Goal: Task Accomplishment & Management: Use online tool/utility

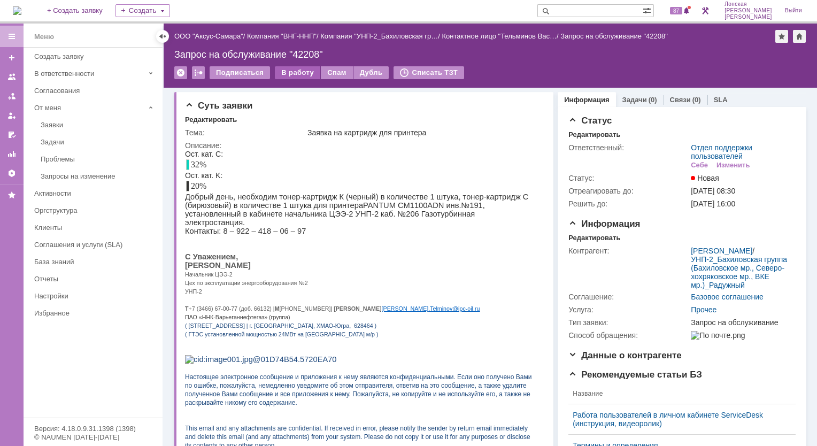
click at [293, 73] on div "В работу" at bounding box center [297, 72] width 45 height 13
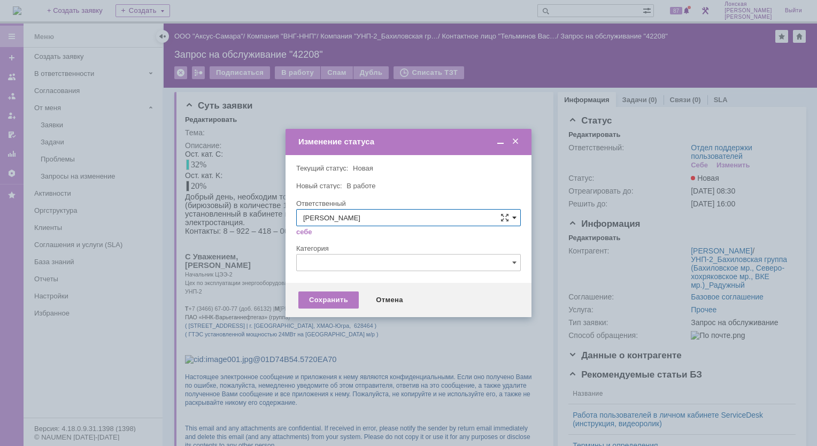
click at [515, 215] on span at bounding box center [514, 217] width 4 height 9
click at [362, 317] on div "Орлова Елена Владимировна" at bounding box center [408, 324] width 223 height 17
type input "Орлова Елена Владимировна"
click at [334, 300] on div "Сохранить" at bounding box center [328, 299] width 60 height 17
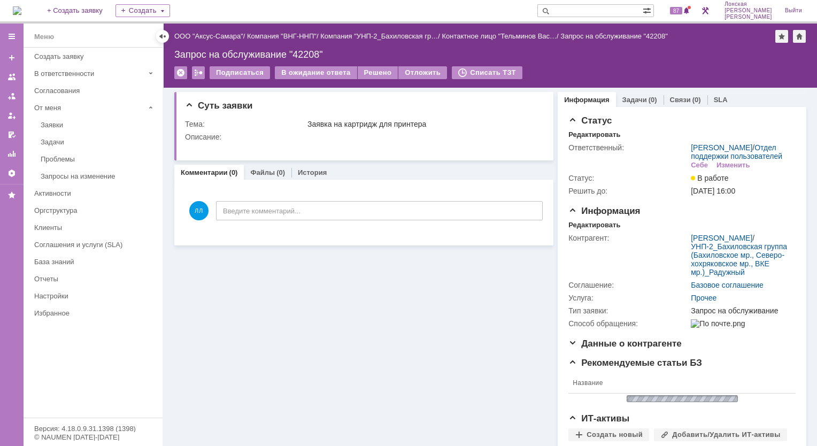
scroll to position [0, 0]
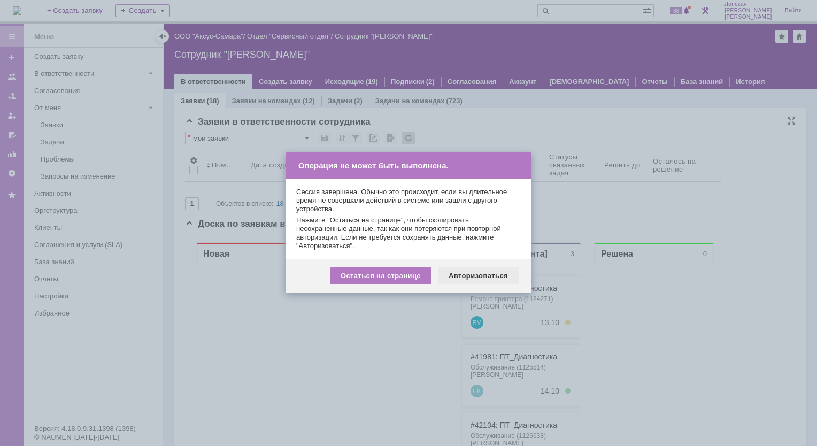
click at [481, 273] on div "Авторизоваться" at bounding box center [478, 275] width 81 height 17
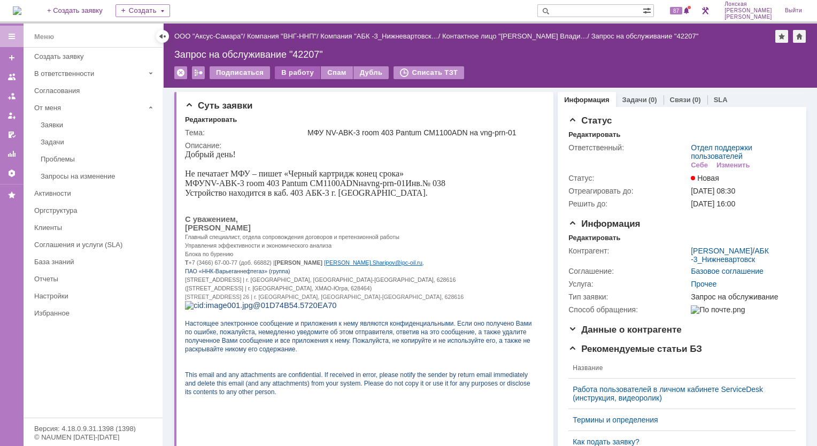
click at [292, 74] on div "В работу" at bounding box center [297, 72] width 45 height 13
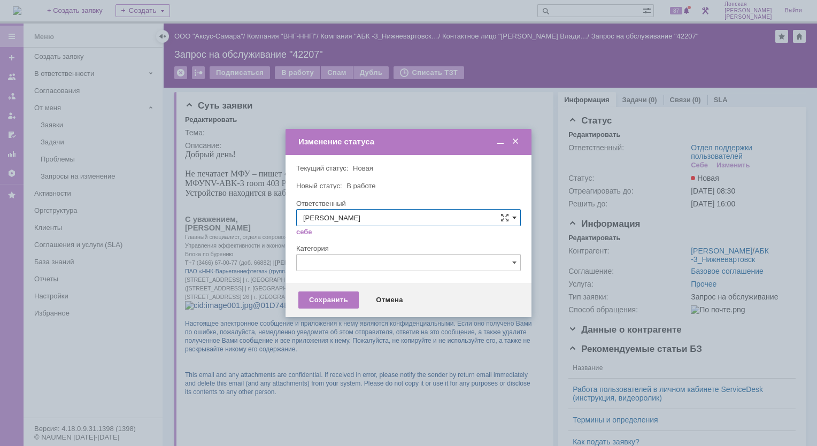
click at [512, 218] on span at bounding box center [514, 217] width 4 height 9
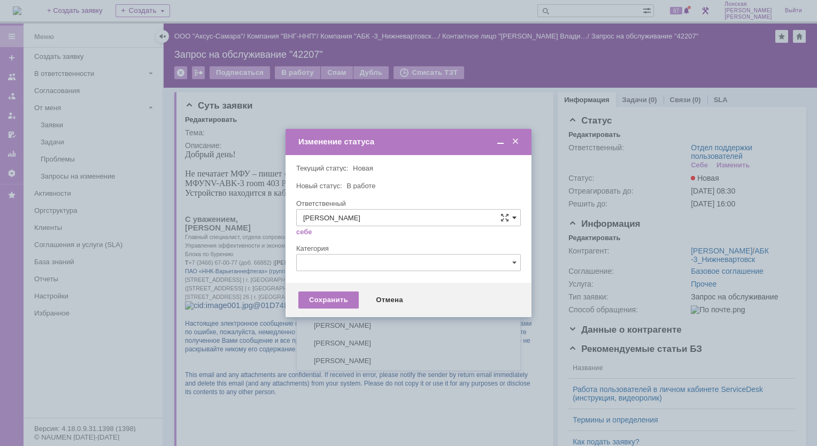
scroll to position [142, 0]
click at [358, 324] on span "Орлова Елена Владимировна" at bounding box center [408, 324] width 211 height 9
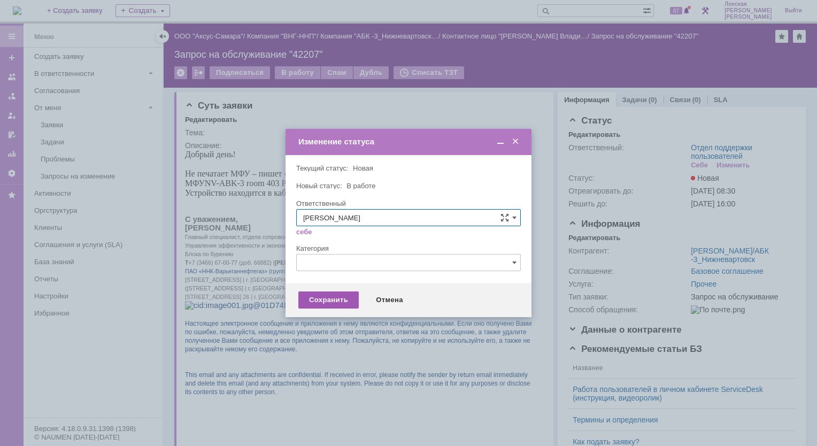
type input "Орлова Елена Владимировна"
click at [334, 298] on div "Сохранить" at bounding box center [328, 299] width 60 height 17
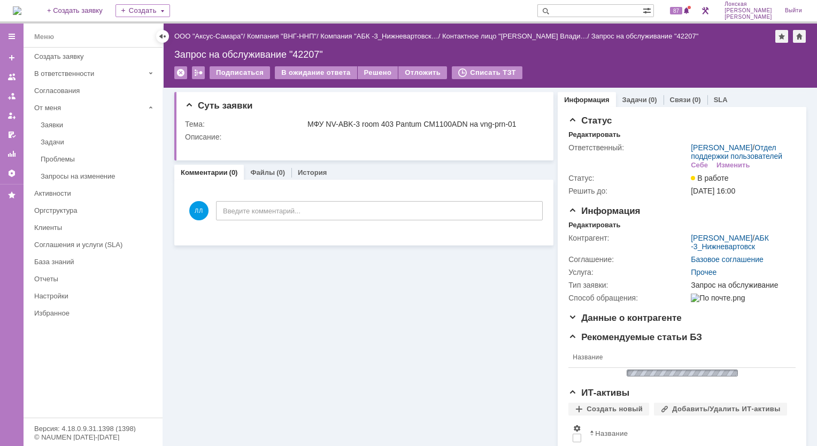
scroll to position [0, 0]
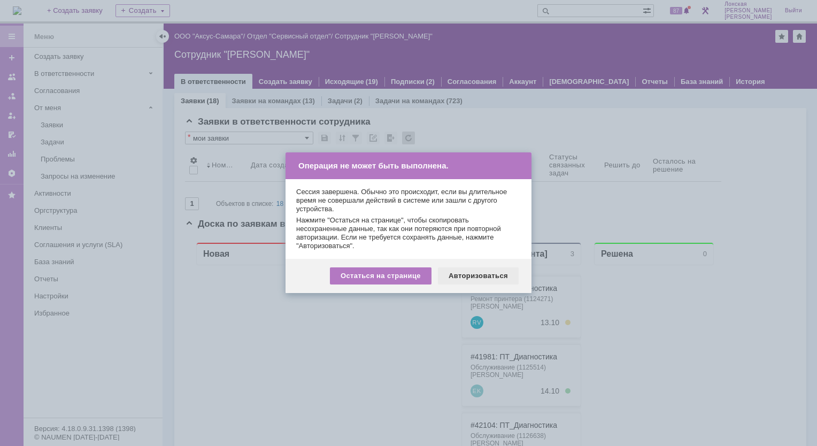
click at [485, 274] on div "Авторизоваться" at bounding box center [478, 275] width 81 height 17
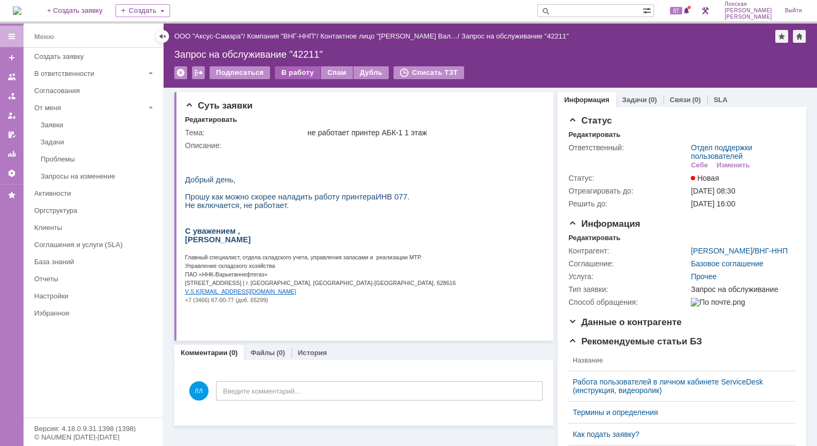
click at [304, 73] on div "В работу" at bounding box center [297, 72] width 45 height 13
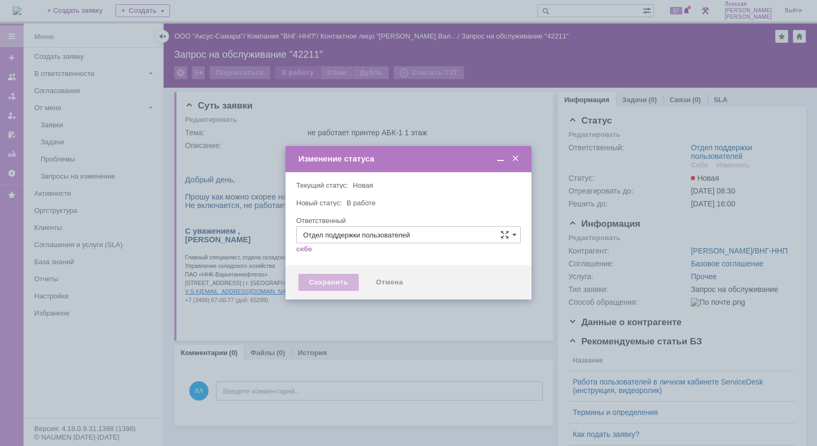
type input "[PERSON_NAME]"
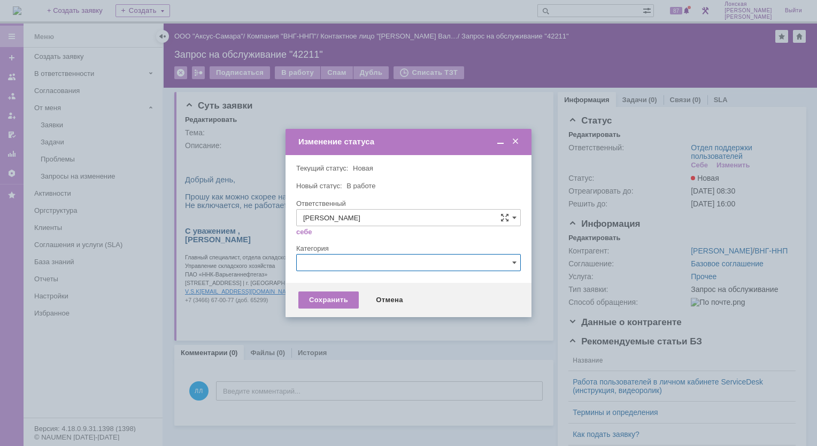
click at [368, 264] on input "text" at bounding box center [408, 262] width 225 height 17
click at [515, 215] on span at bounding box center [514, 217] width 4 height 9
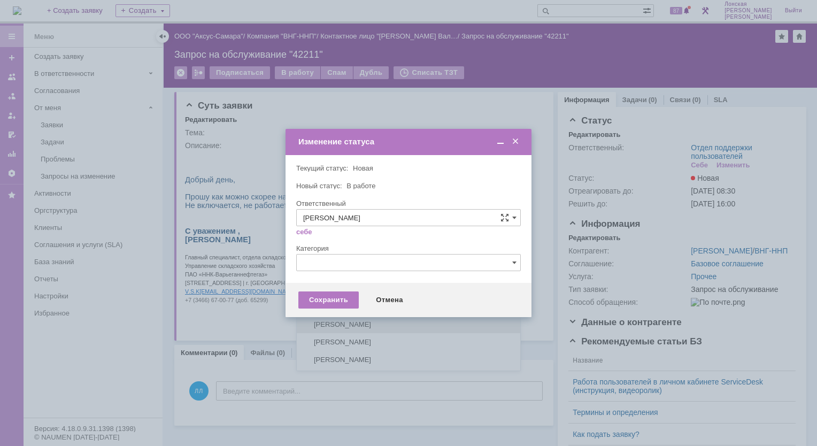
click at [325, 320] on span "Орлова Елена Владимировна" at bounding box center [408, 324] width 211 height 9
type input "Орлова Елена Владимировна"
click at [338, 303] on div "Сохранить" at bounding box center [328, 299] width 60 height 17
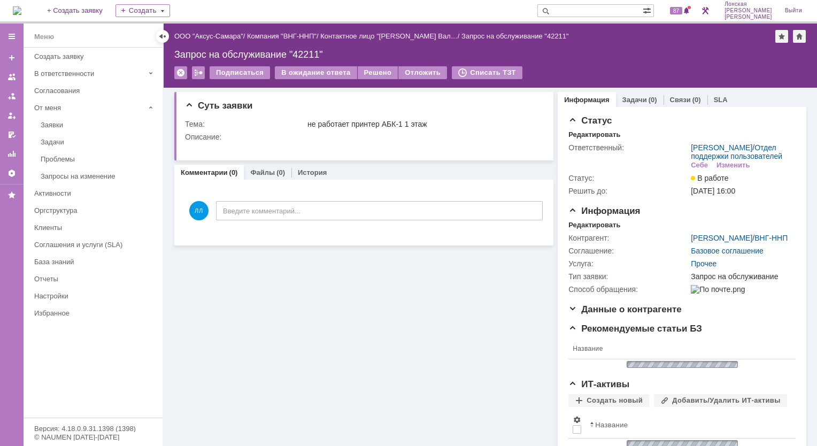
scroll to position [0, 0]
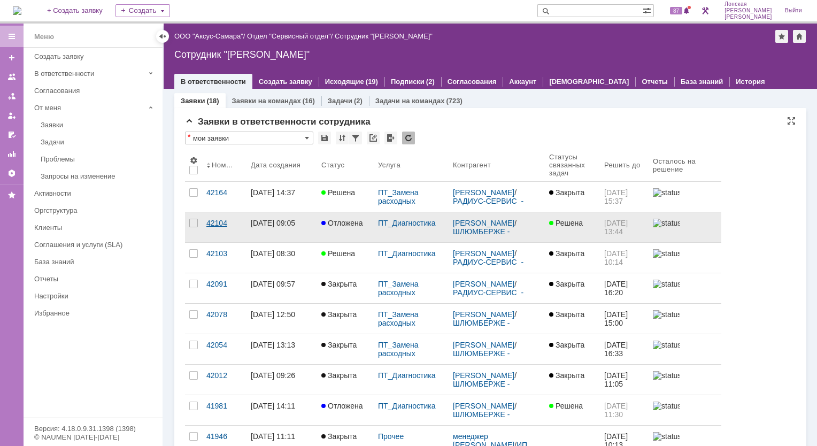
click at [214, 222] on div "42104" at bounding box center [224, 223] width 36 height 9
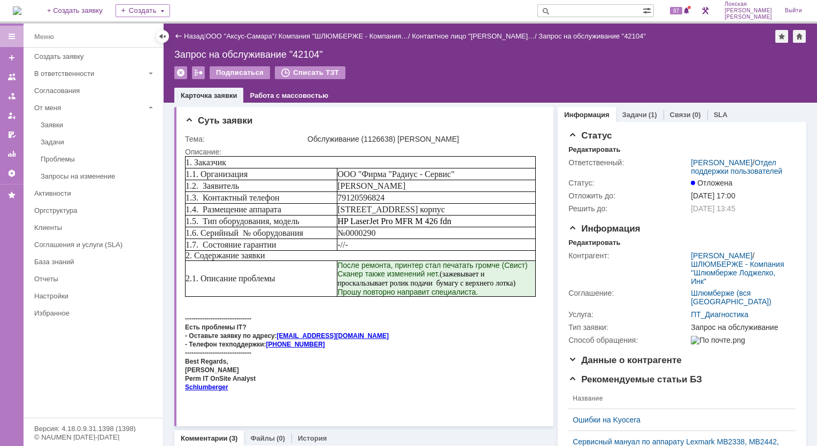
click at [21, 10] on img at bounding box center [17, 10] width 9 height 9
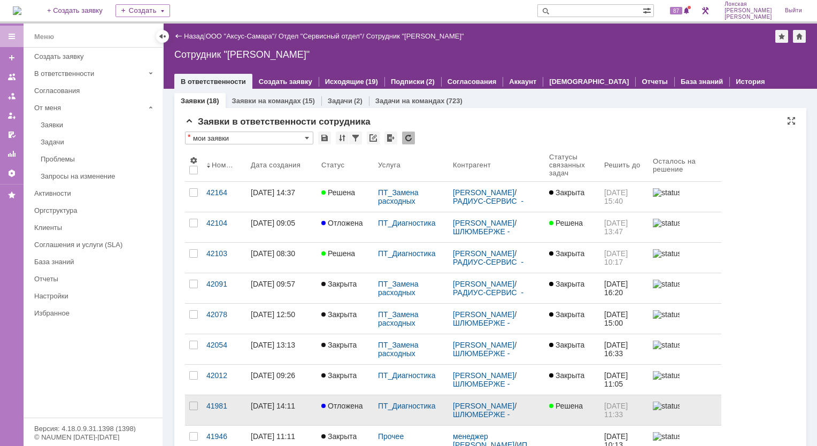
click at [267, 412] on link "24.09.2025 14:11" at bounding box center [281, 410] width 71 height 30
